Goal: Task Accomplishment & Management: Manage account settings

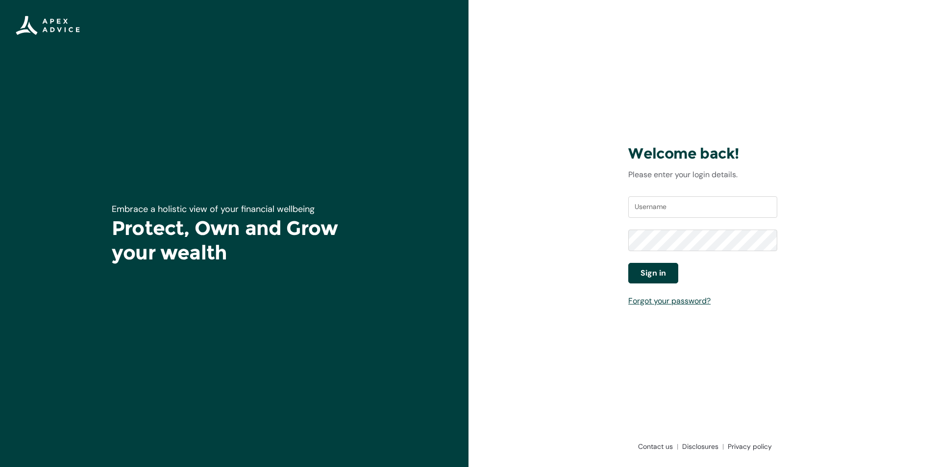
type input "[EMAIL_ADDRESS][DOMAIN_NAME]"
click at [651, 271] on span "Sign in" at bounding box center [652, 273] width 25 height 12
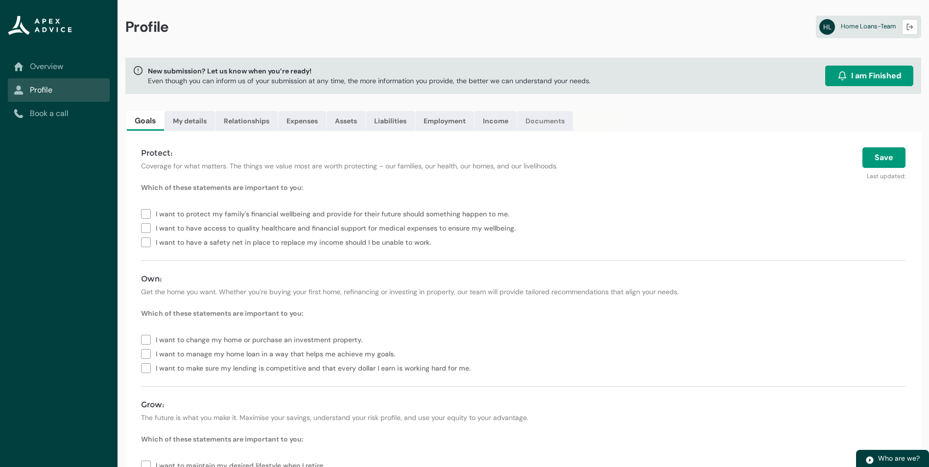
click at [533, 122] on link "Documents" at bounding box center [545, 121] width 56 height 20
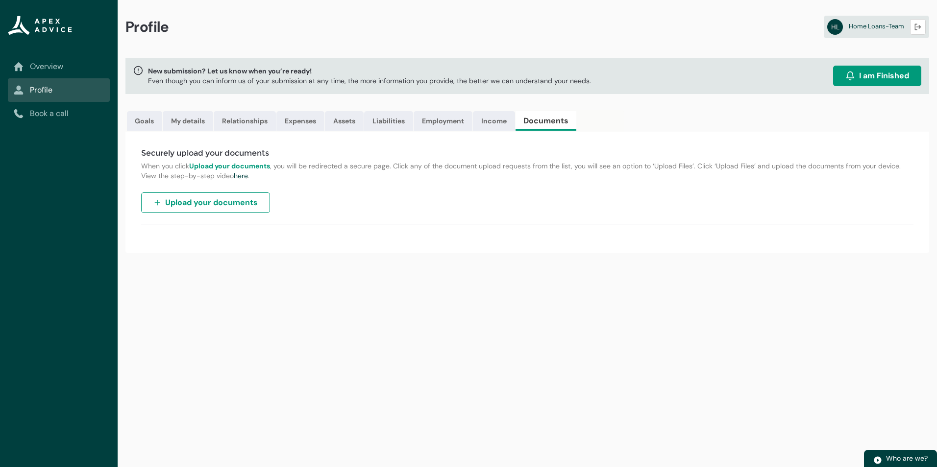
click at [229, 206] on span "Upload your documents" at bounding box center [211, 203] width 93 height 12
click at [546, 120] on link "Documents" at bounding box center [545, 121] width 61 height 20
click at [237, 206] on span "Upload your documents" at bounding box center [211, 203] width 93 height 12
click at [543, 122] on link "Documents" at bounding box center [545, 121] width 61 height 20
